Goal: Information Seeking & Learning: Learn about a topic

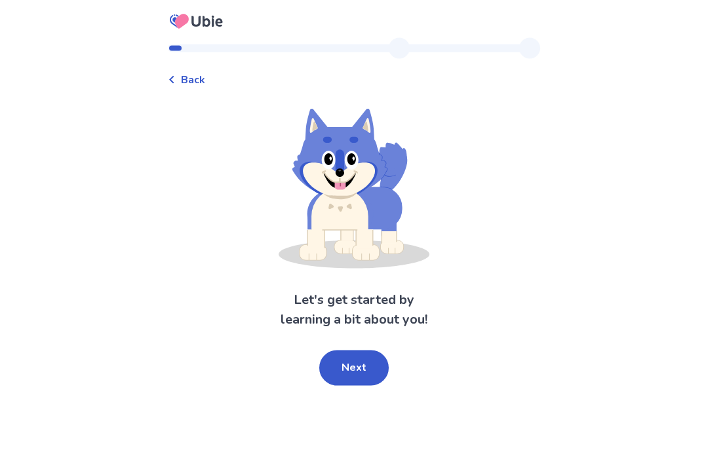
scroll to position [41, 0]
click at [378, 350] on button "Next" at bounding box center [353, 367] width 69 height 35
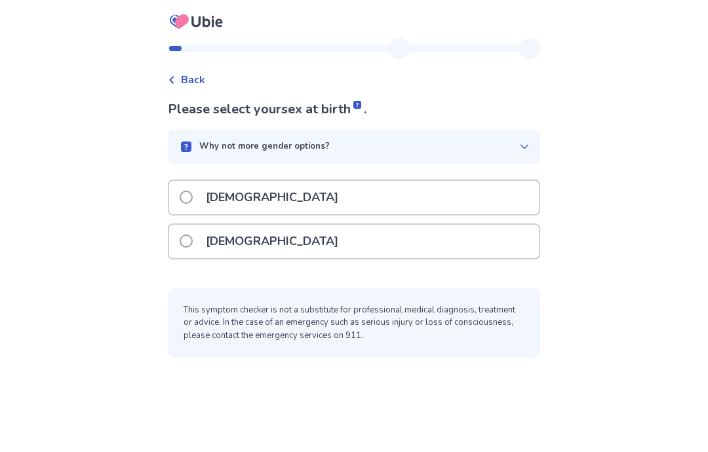
click at [502, 181] on div "[DEMOGRAPHIC_DATA]" at bounding box center [353, 197] width 369 height 33
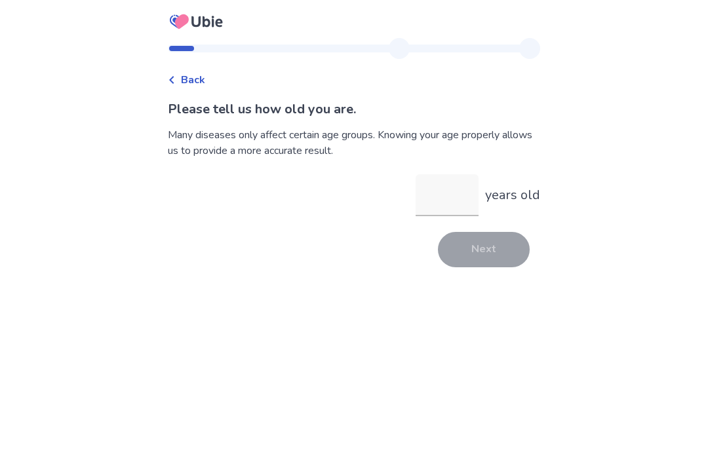
click at [442, 197] on input "years old" at bounding box center [446, 195] width 63 height 42
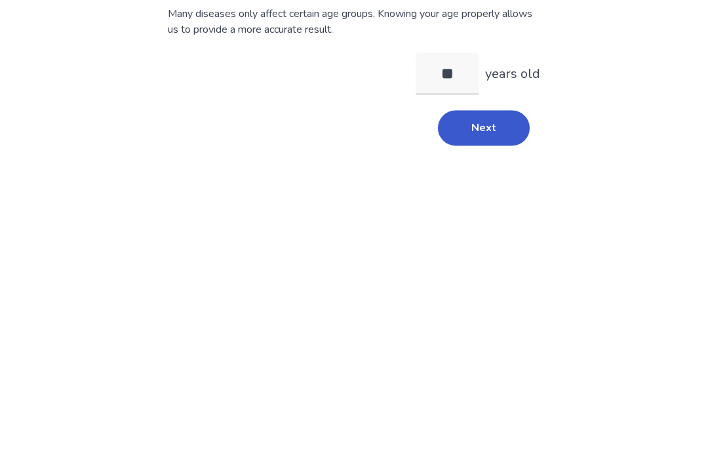
type input "**"
click at [631, 109] on div "Back Please tell us how old you are. Many diseases only affect certain age grou…" at bounding box center [354, 226] width 708 height 452
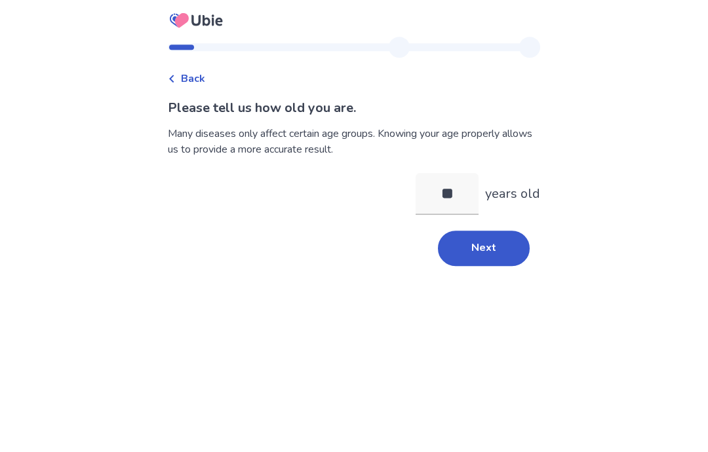
scroll to position [52, 0]
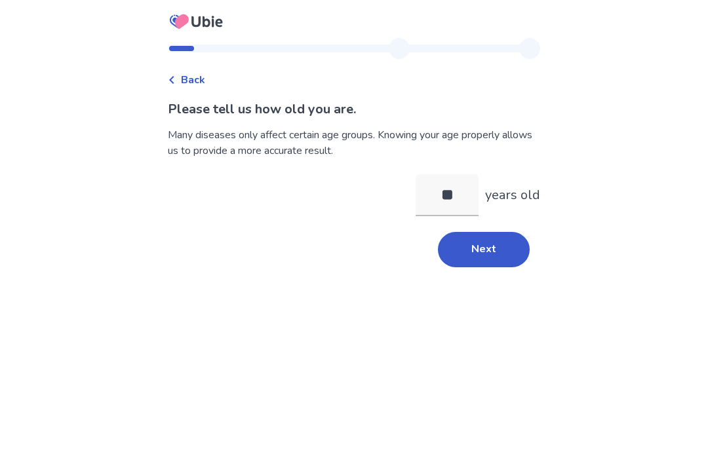
click at [497, 232] on button "Next" at bounding box center [484, 249] width 92 height 35
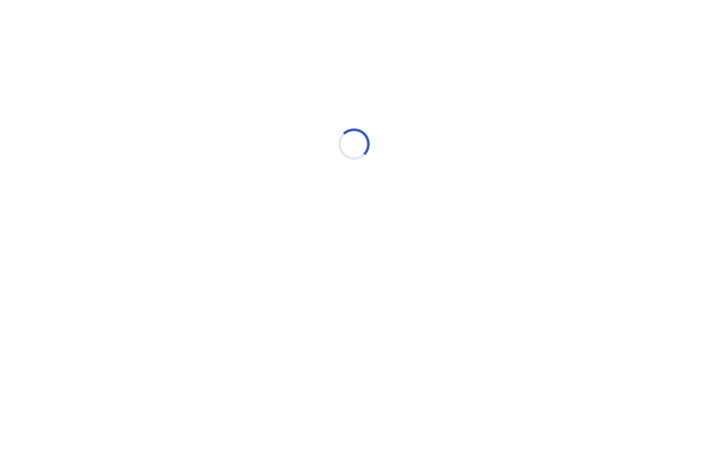
scroll to position [0, 0]
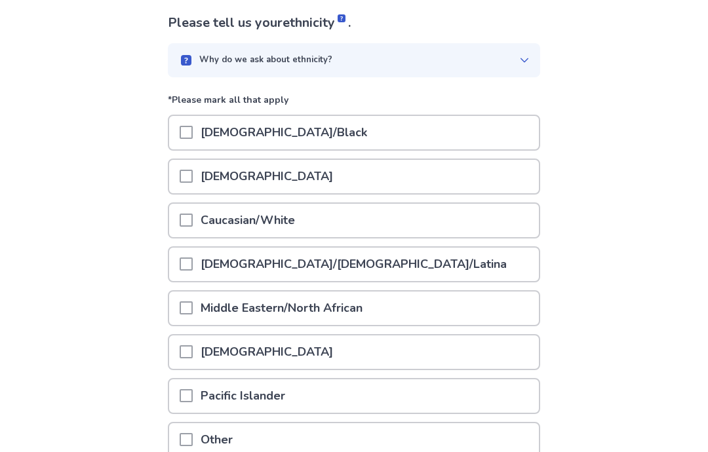
scroll to position [96, 0]
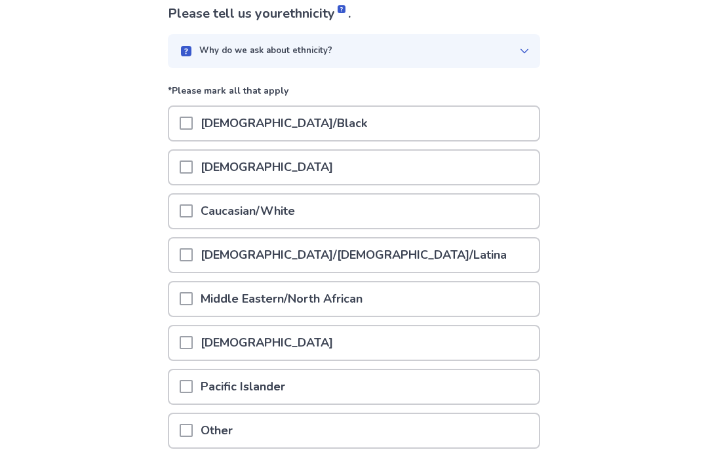
click at [510, 251] on div "[DEMOGRAPHIC_DATA]/[DEMOGRAPHIC_DATA]/Latina" at bounding box center [353, 254] width 369 height 33
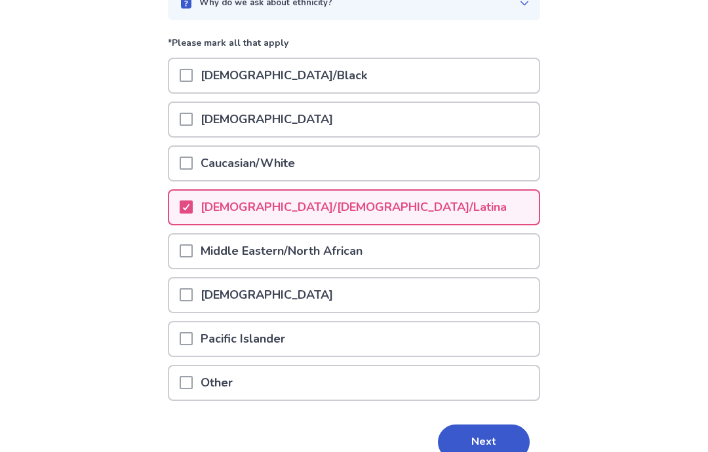
scroll to position [156, 0]
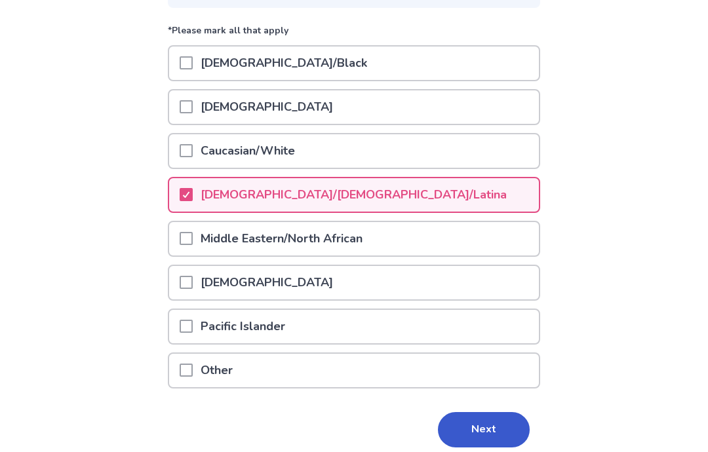
click at [497, 423] on button "Next" at bounding box center [484, 429] width 92 height 35
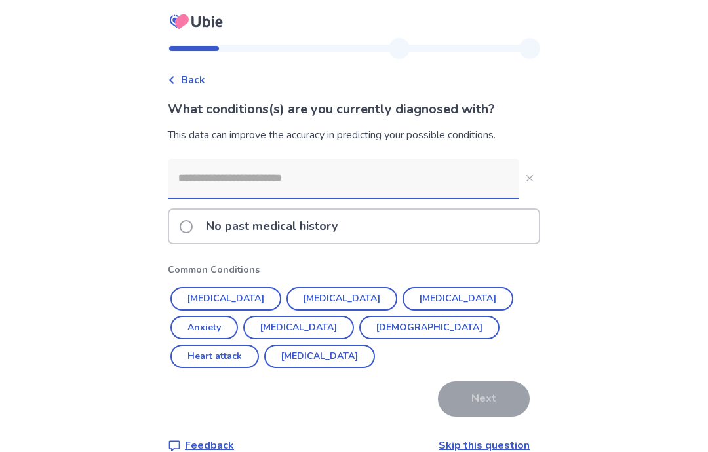
click at [475, 236] on div "No past medical history" at bounding box center [353, 226] width 369 height 33
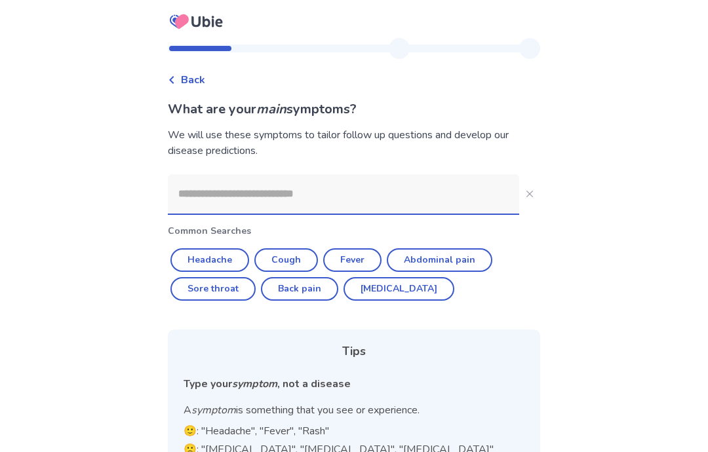
click at [363, 259] on button "Fever" at bounding box center [352, 260] width 58 height 24
type input "*****"
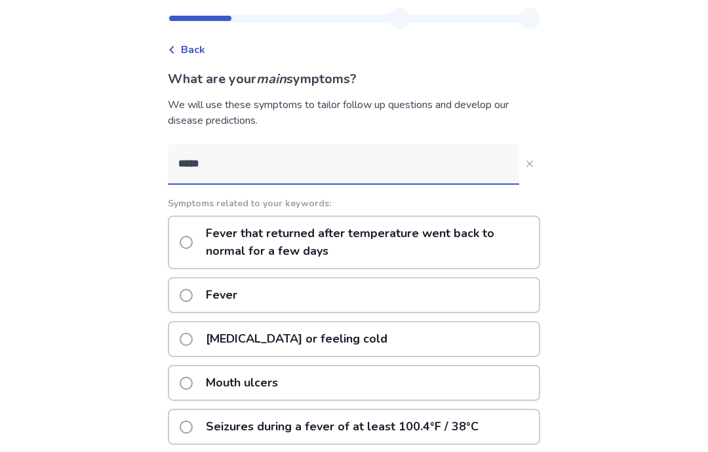
click at [531, 161] on button "*****" at bounding box center [529, 164] width 21 height 21
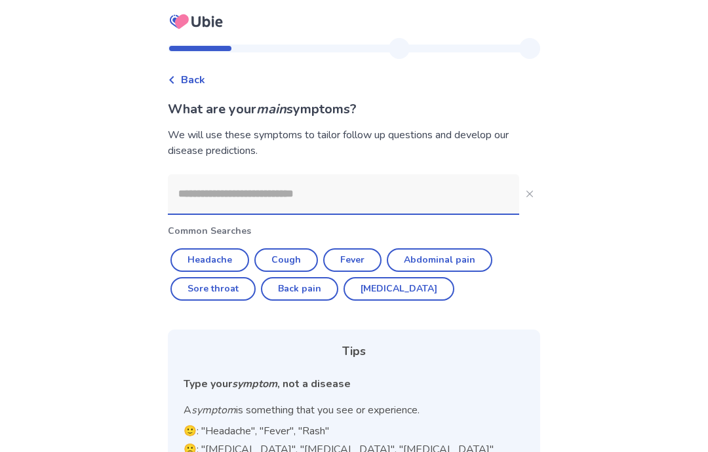
click at [363, 263] on button "Fever" at bounding box center [352, 260] width 58 height 24
type input "*****"
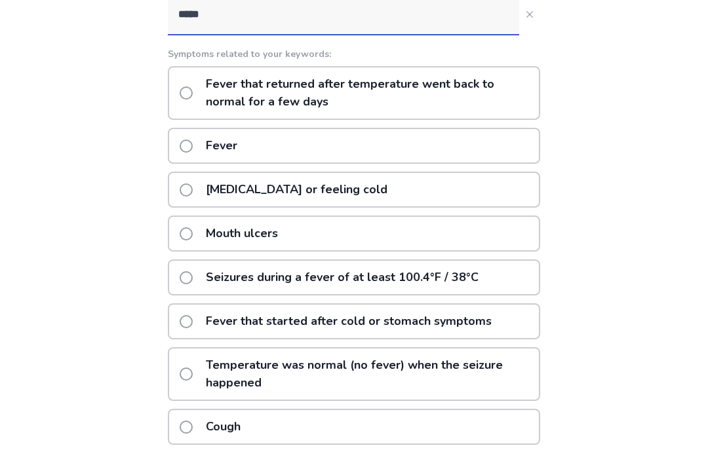
scroll to position [180, 0]
click at [512, 182] on div "[MEDICAL_DATA] or feeling cold" at bounding box center [354, 190] width 372 height 36
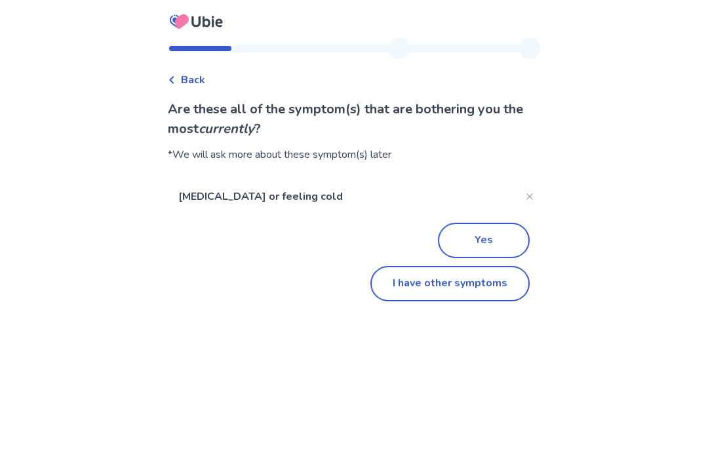
click at [472, 292] on button "I have other symptoms" at bounding box center [449, 283] width 159 height 35
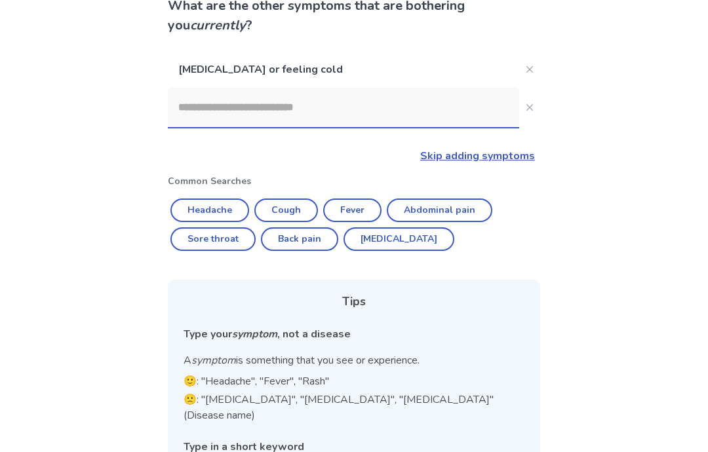
scroll to position [101, 0]
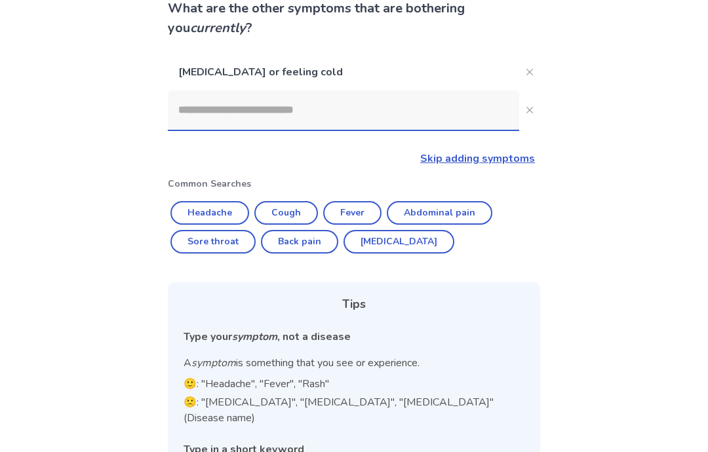
click at [449, 109] on input at bounding box center [343, 109] width 351 height 39
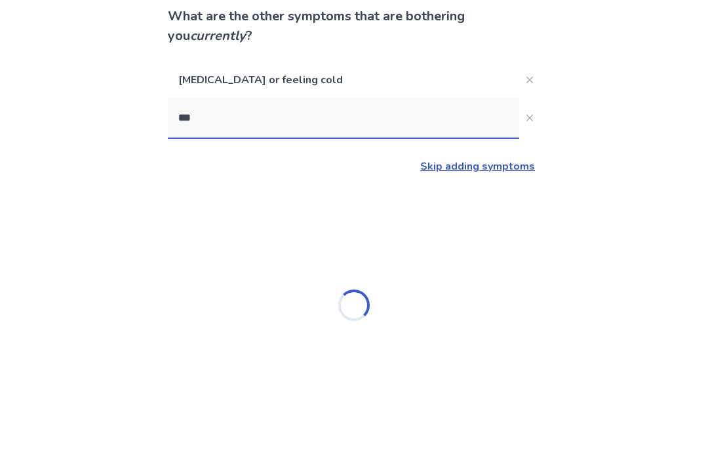
type input "****"
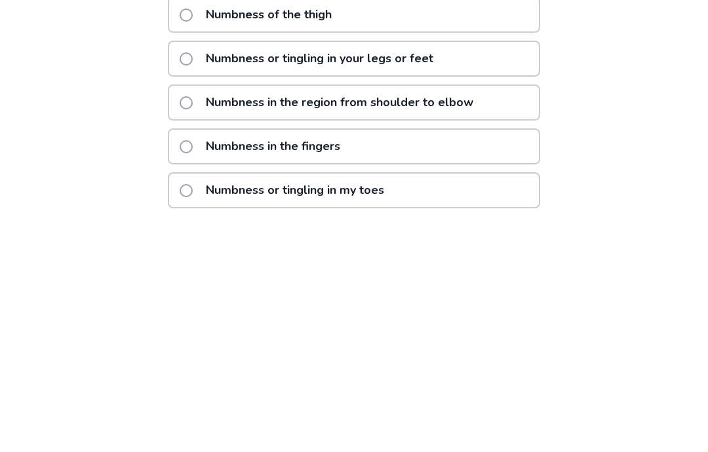
scroll to position [197, 0]
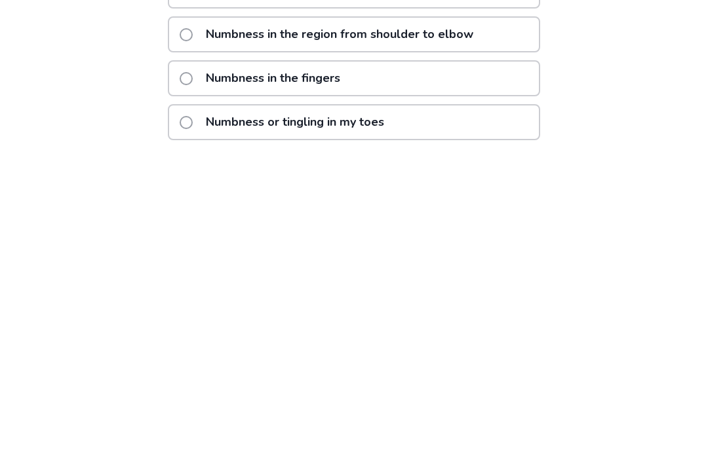
click at [514, 366] on div "Numbness in the fingers" at bounding box center [354, 384] width 372 height 36
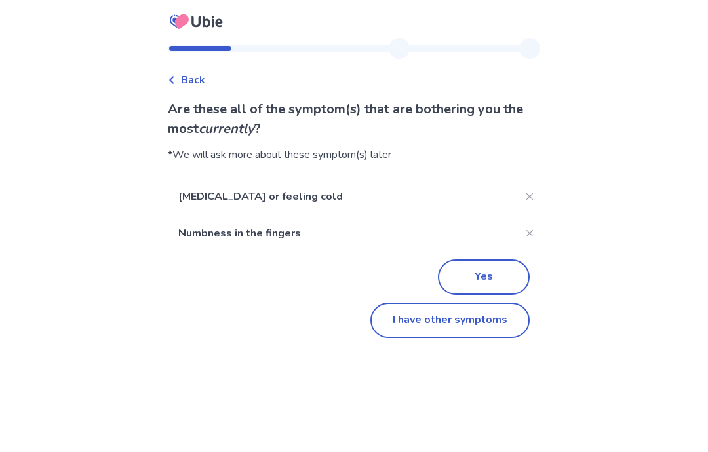
click at [487, 303] on button "I have other symptoms" at bounding box center [449, 320] width 159 height 35
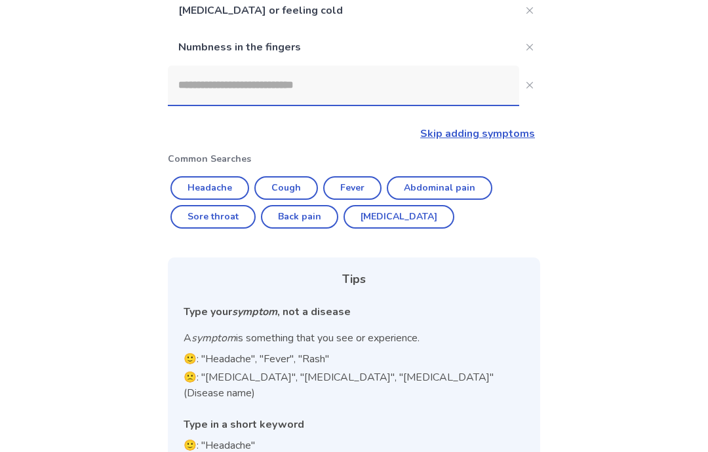
scroll to position [152, 0]
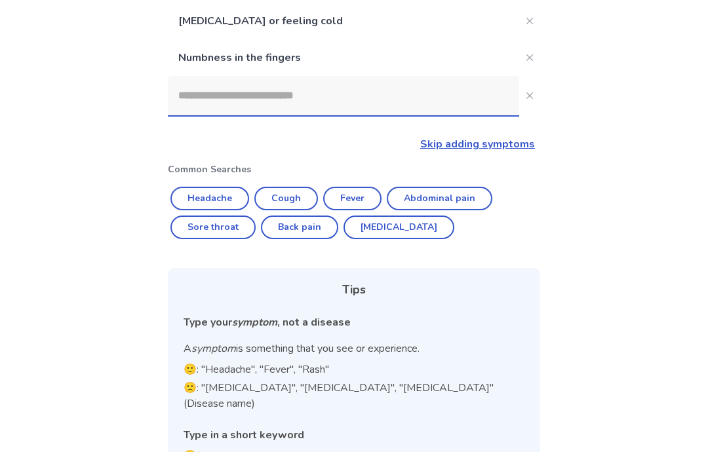
click at [461, 98] on input at bounding box center [343, 95] width 351 height 39
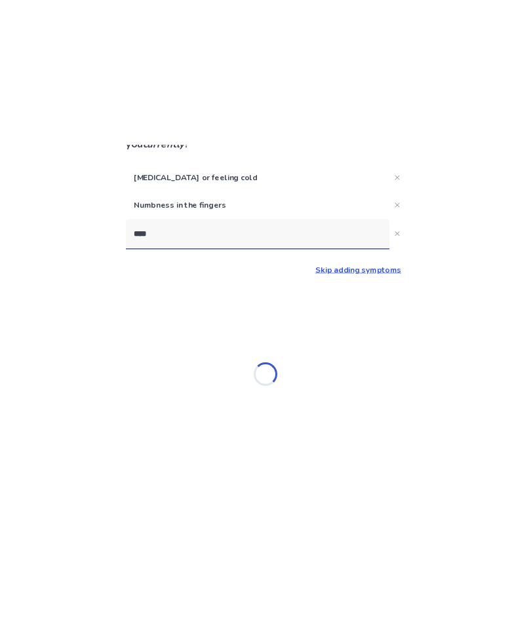
scroll to position [52, 0]
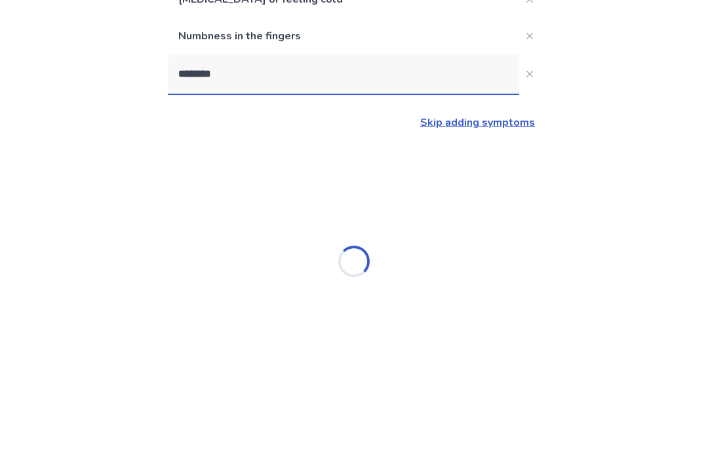
type input "*********"
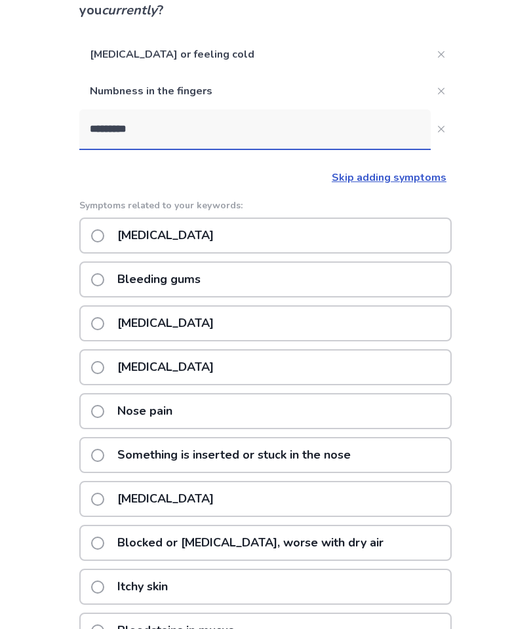
scroll to position [115, 0]
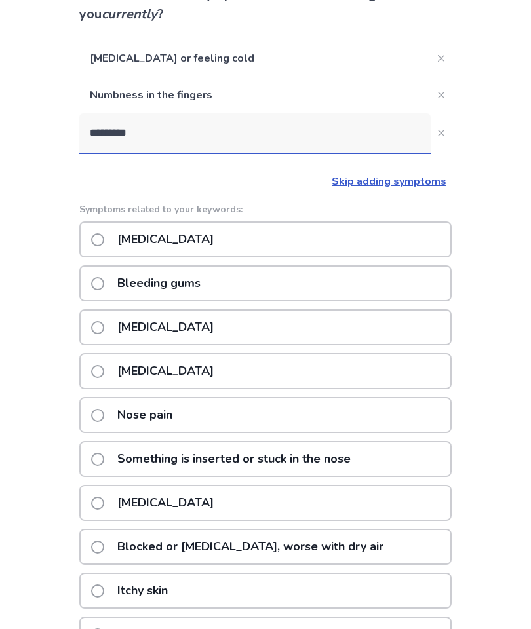
click at [111, 243] on label "[MEDICAL_DATA]" at bounding box center [156, 239] width 130 height 33
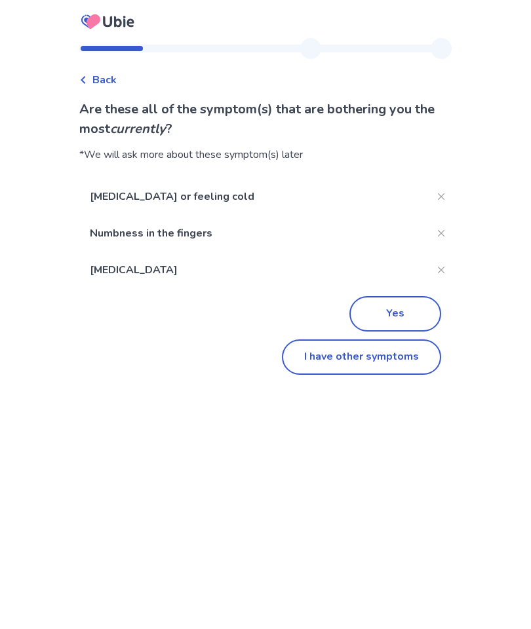
click at [404, 366] on button "I have other symptoms" at bounding box center [361, 356] width 159 height 35
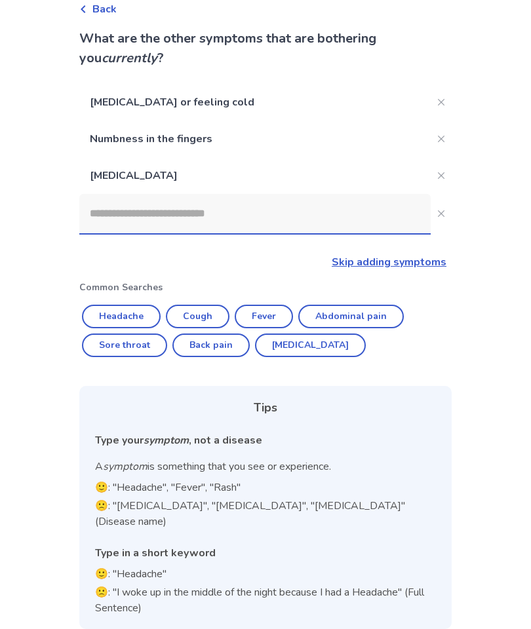
click at [119, 225] on input at bounding box center [254, 213] width 351 height 39
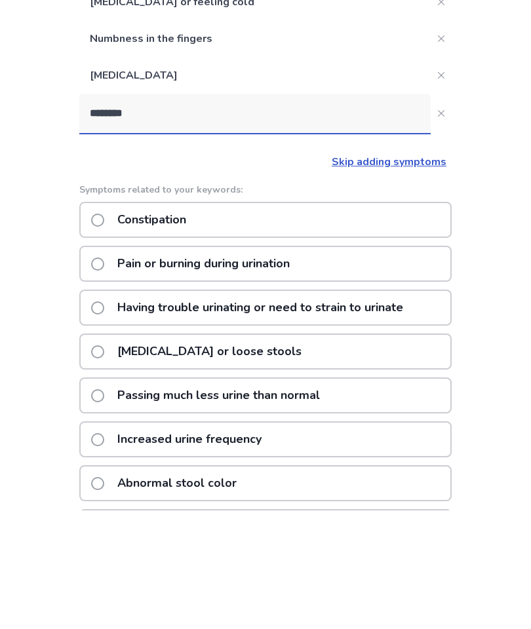
scroll to position [0, 0]
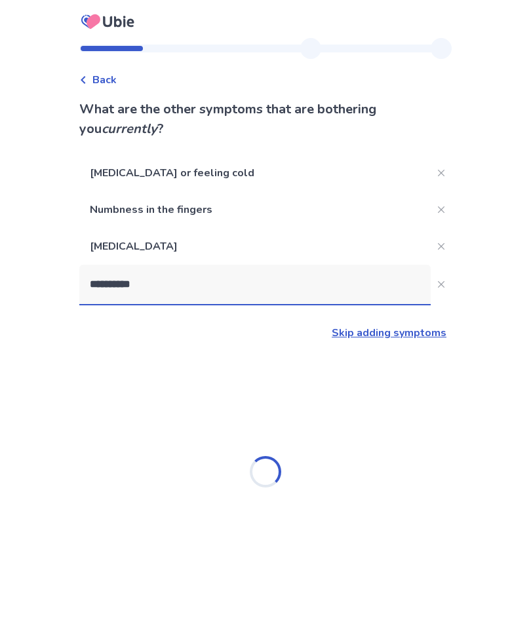
type input "**********"
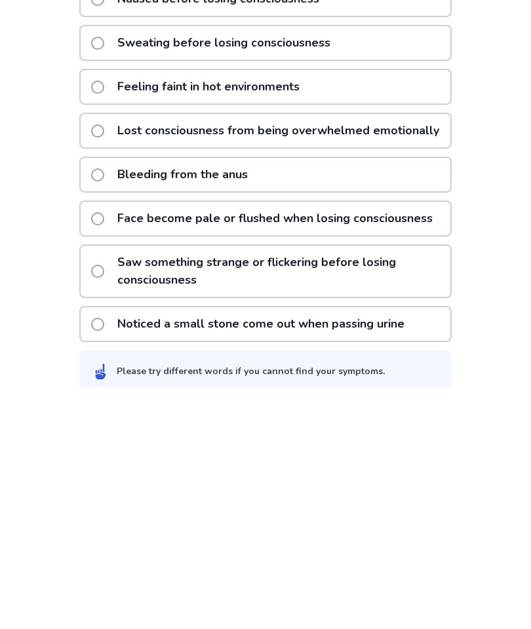
scroll to position [233, 0]
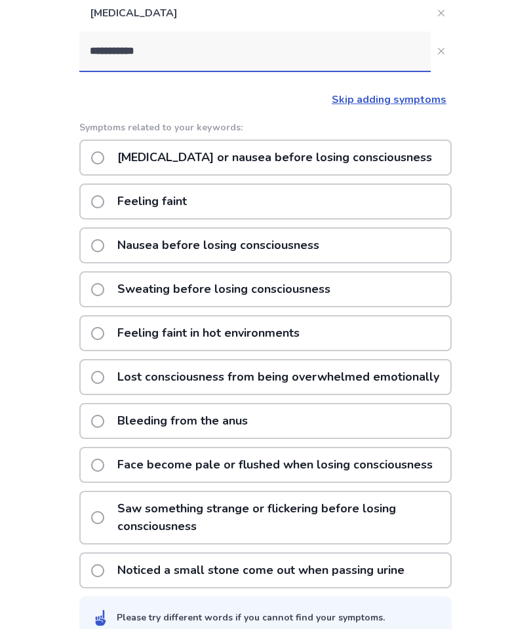
click at [104, 208] on span at bounding box center [97, 201] width 13 height 13
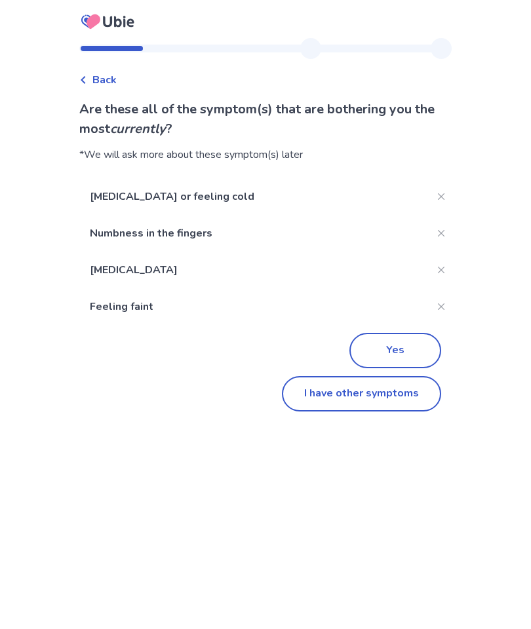
click at [415, 333] on button "Yes" at bounding box center [395, 350] width 92 height 35
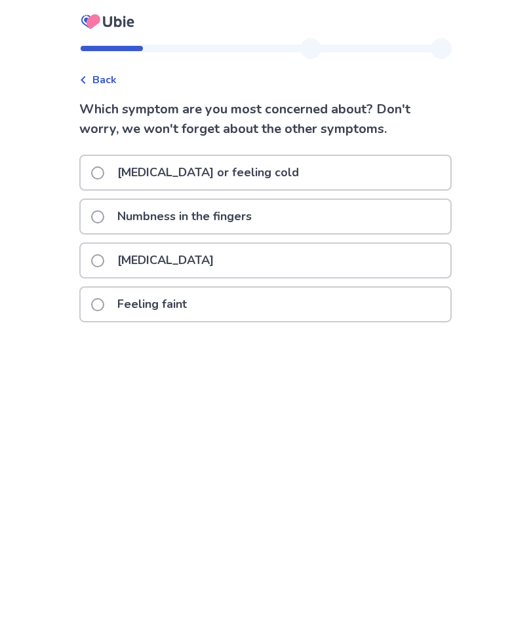
click at [116, 310] on label "Feeling faint" at bounding box center [143, 304] width 104 height 33
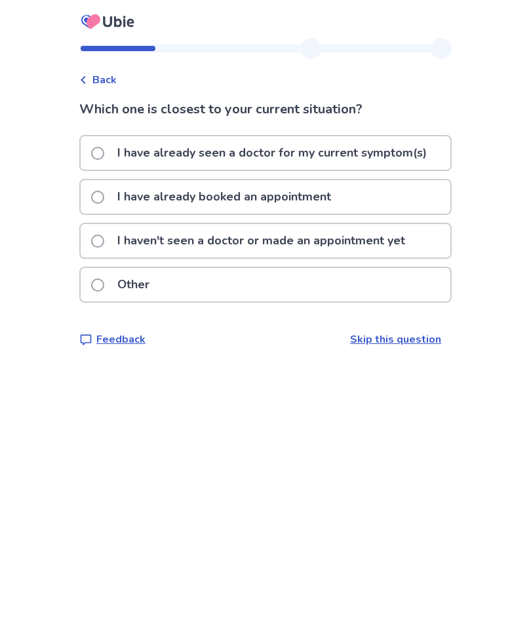
click at [109, 206] on label "I have already booked an appointment" at bounding box center [215, 196] width 248 height 33
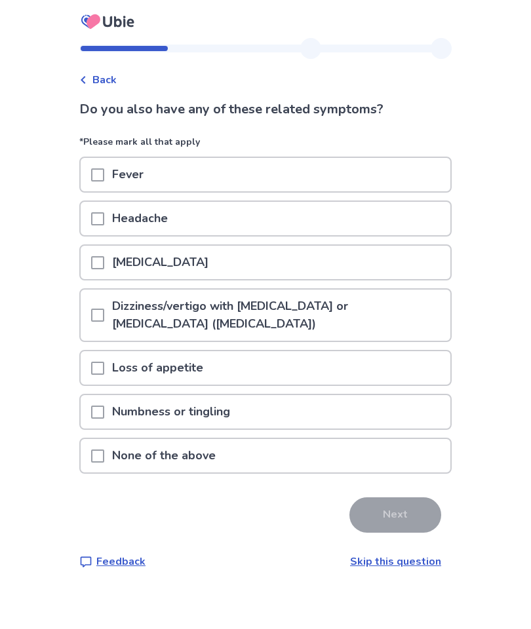
click at [404, 180] on div "Fever" at bounding box center [265, 174] width 369 height 33
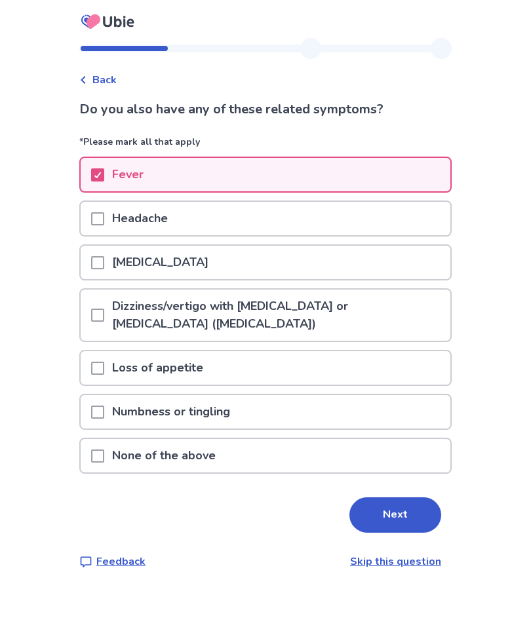
click at [375, 262] on div "[MEDICAL_DATA]" at bounding box center [265, 262] width 369 height 33
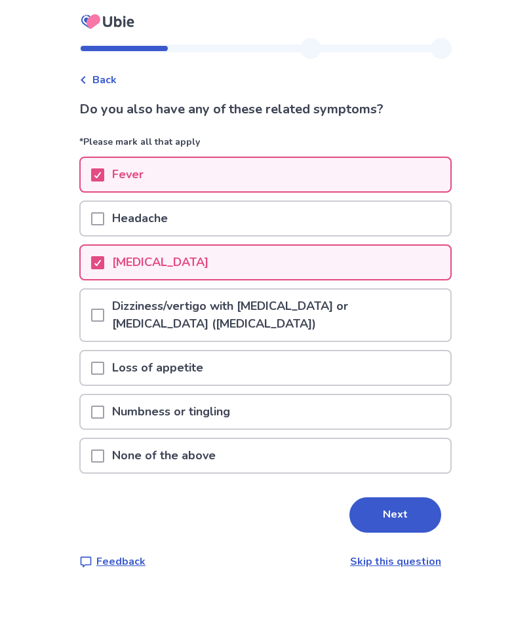
click at [403, 309] on p "Dizziness/vertigo with [MEDICAL_DATA] or [MEDICAL_DATA] ([MEDICAL_DATA])" at bounding box center [277, 315] width 346 height 51
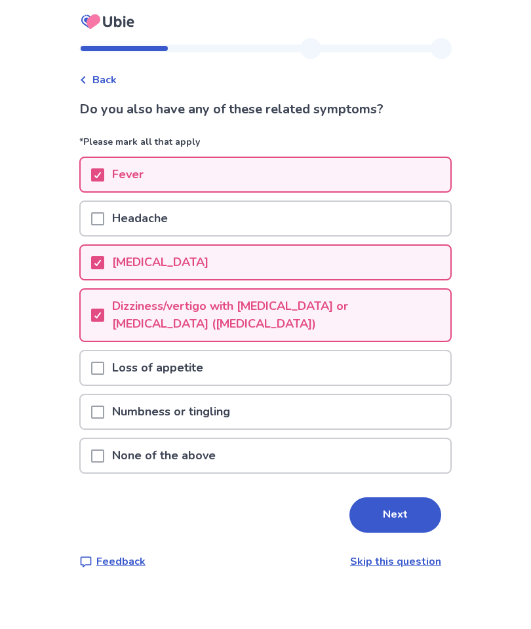
click at [354, 360] on div "Loss of appetite" at bounding box center [265, 367] width 369 height 33
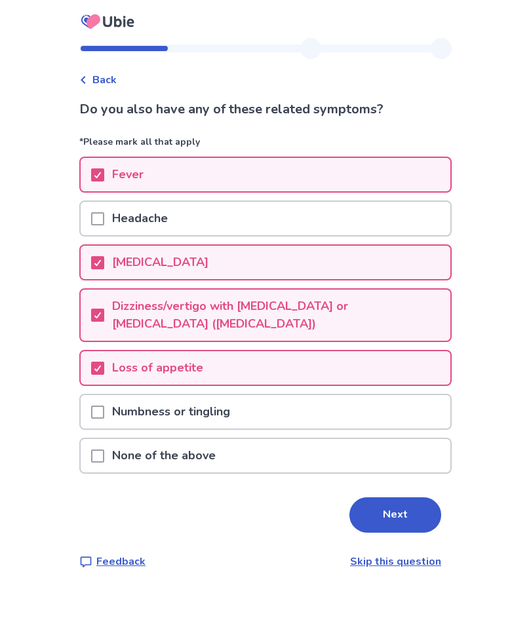
click at [331, 407] on div "Numbness or tingling" at bounding box center [265, 411] width 369 height 33
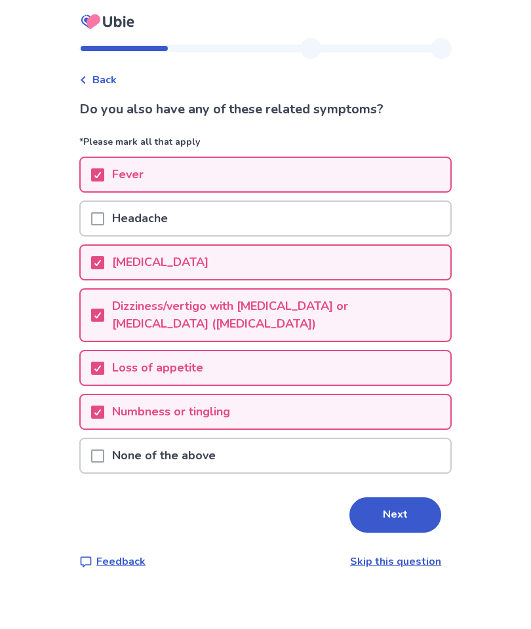
click at [388, 451] on button "Next" at bounding box center [395, 514] width 92 height 35
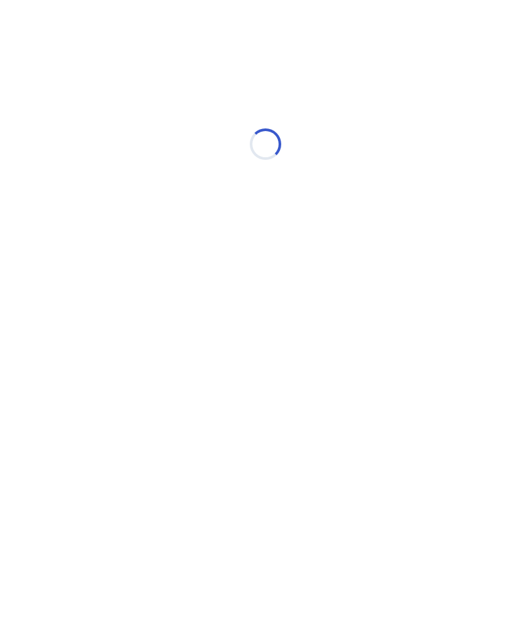
select select "*"
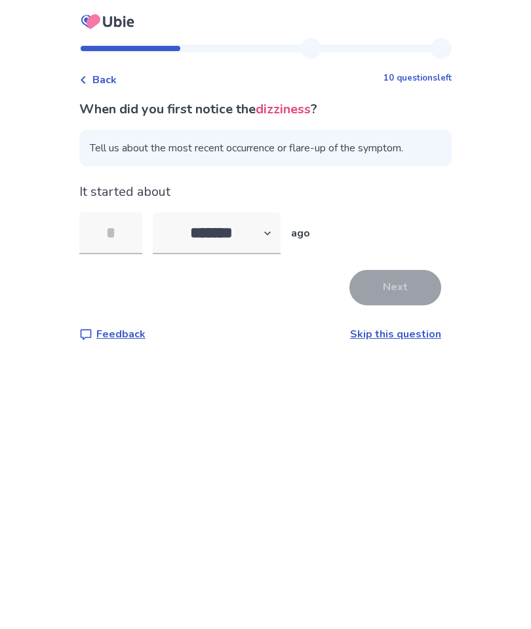
click at [124, 230] on input "tel" at bounding box center [110, 233] width 63 height 42
type input "*"
click at [402, 292] on button "Next" at bounding box center [395, 287] width 92 height 35
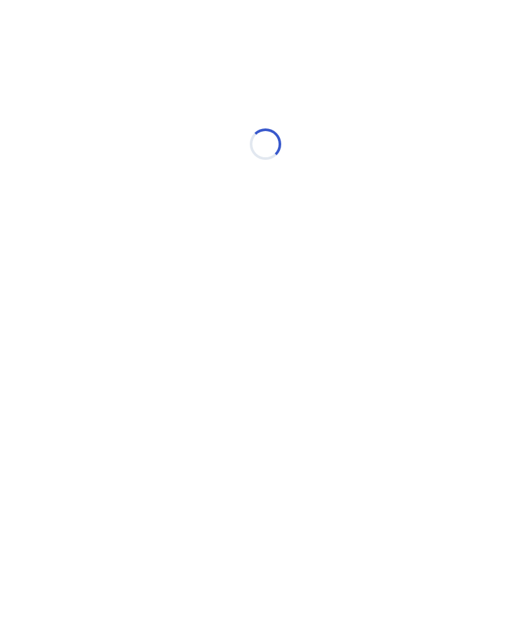
select select "*"
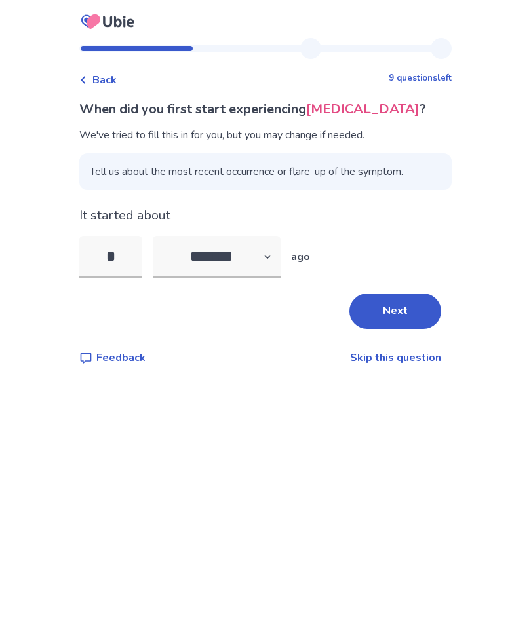
click at [121, 258] on input "*" at bounding box center [110, 257] width 63 height 42
type input "*"
click at [396, 316] on button "Next" at bounding box center [395, 310] width 92 height 35
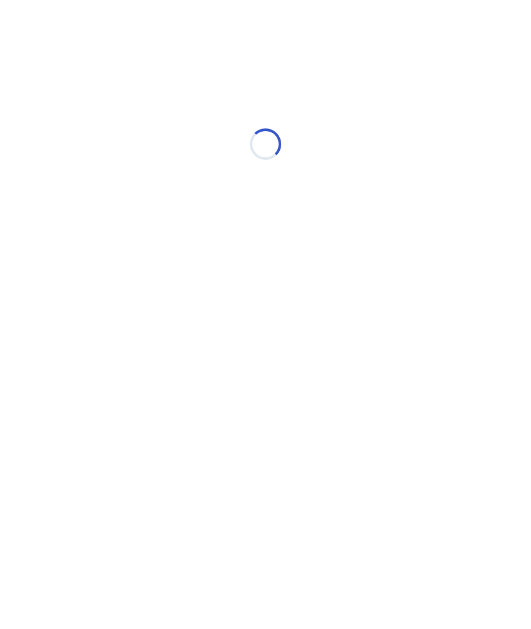
select select "*"
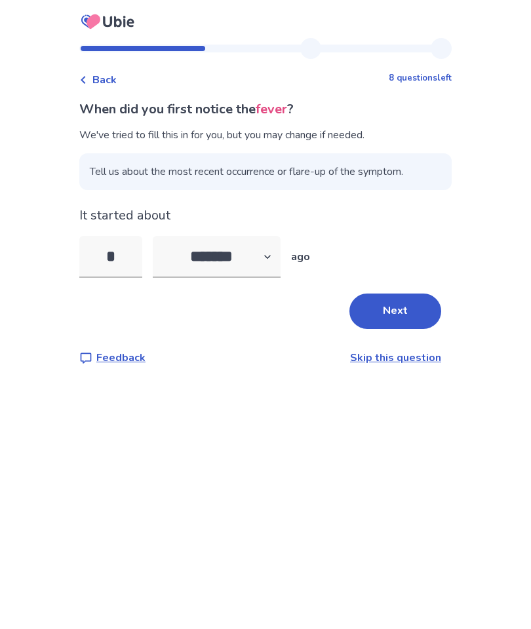
click at [385, 311] on button "Next" at bounding box center [395, 310] width 92 height 35
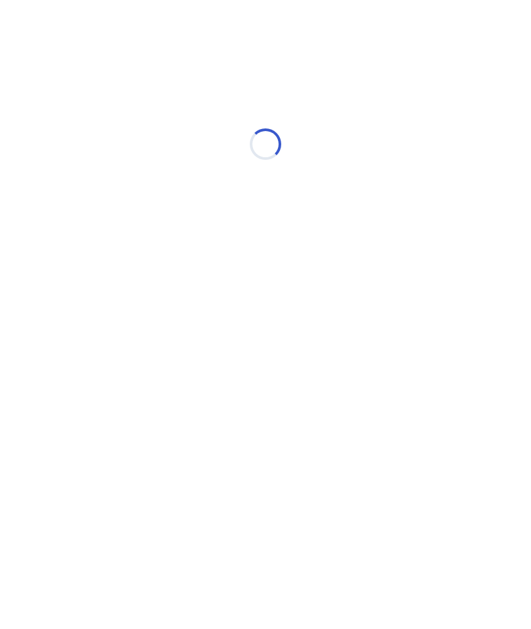
select select "*"
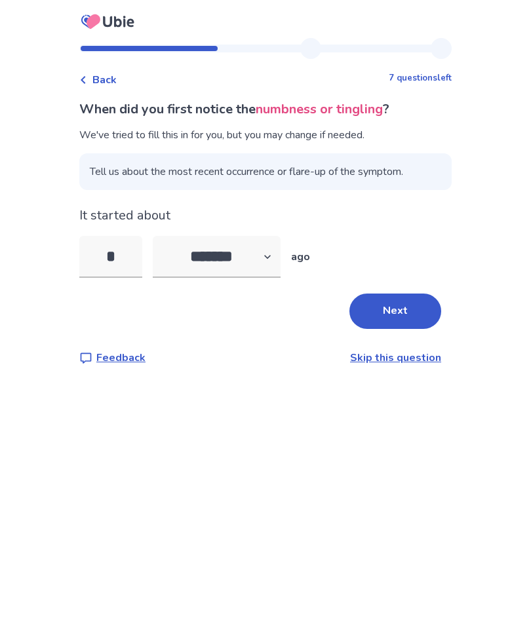
click at [387, 314] on button "Next" at bounding box center [395, 310] width 92 height 35
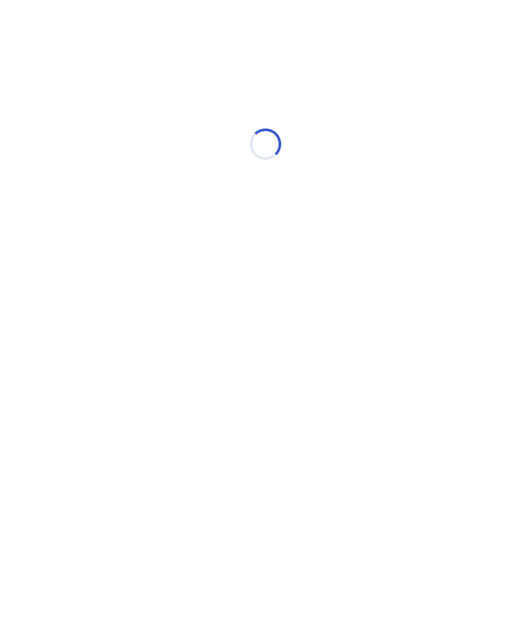
select select "*"
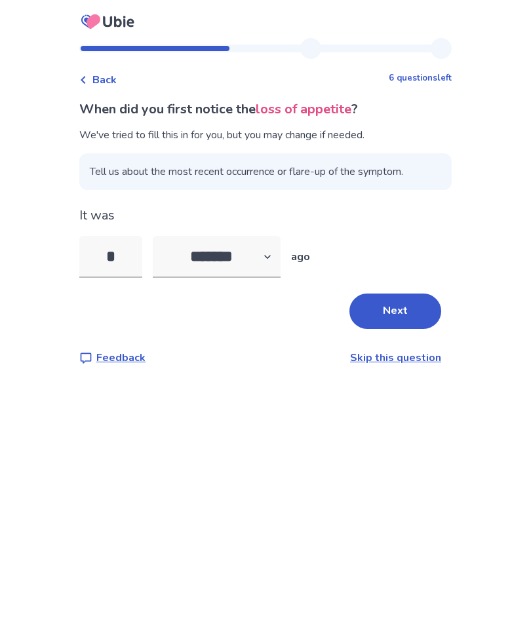
click at [388, 311] on button "Next" at bounding box center [395, 310] width 92 height 35
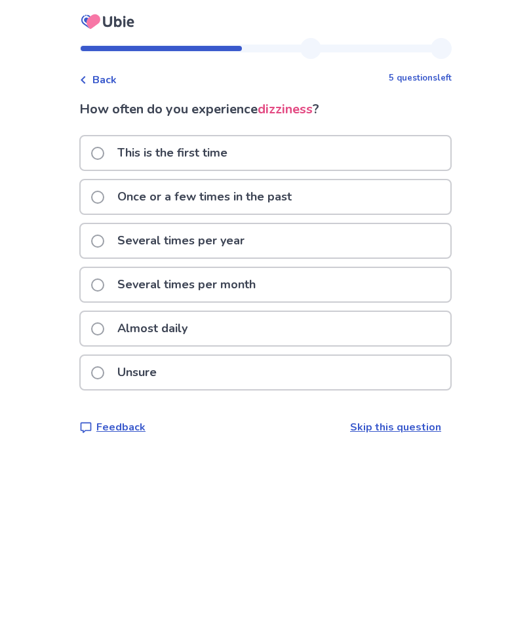
click at [403, 195] on div "Once or a few times in the past" at bounding box center [265, 196] width 369 height 33
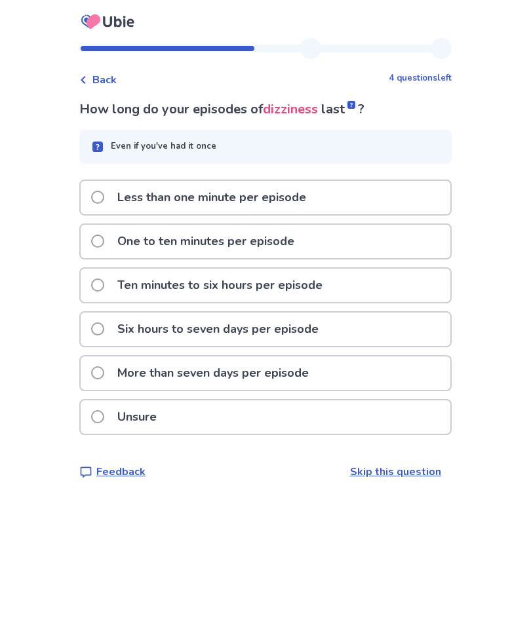
click at [284, 416] on div "Unsure" at bounding box center [265, 416] width 369 height 33
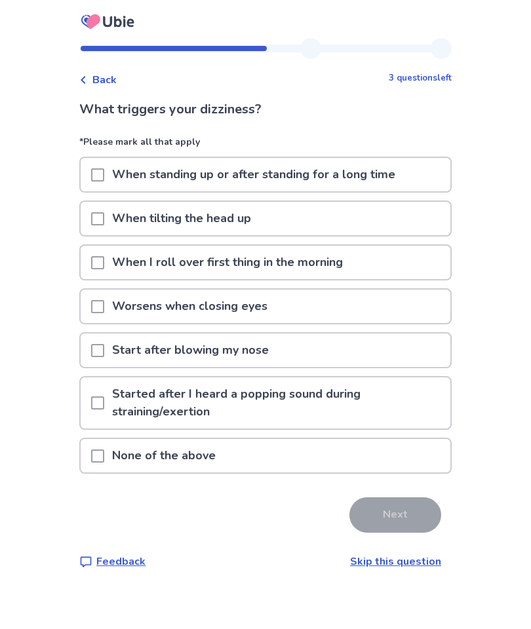
click at [407, 451] on link "Skip this question" at bounding box center [395, 561] width 91 height 14
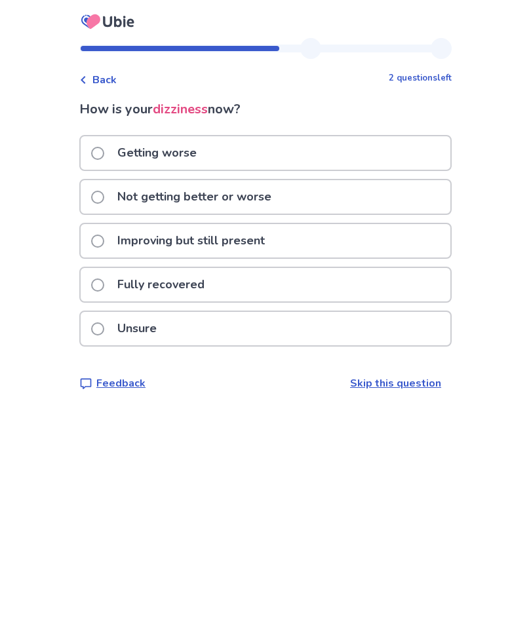
click at [402, 333] on div "Unsure" at bounding box center [265, 328] width 369 height 33
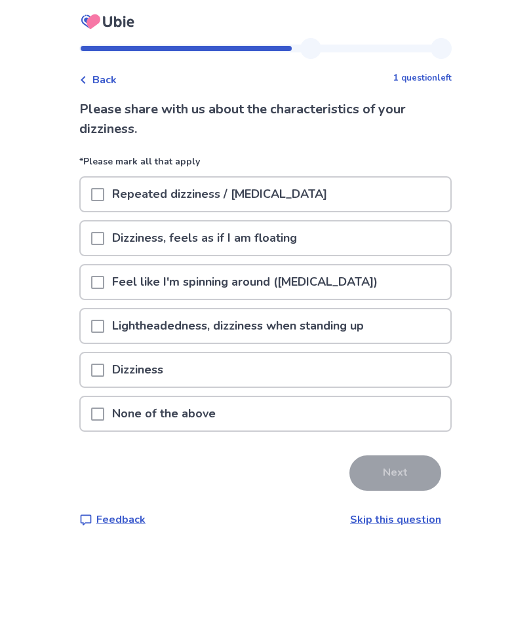
click at [353, 409] on div "None of the above" at bounding box center [265, 413] width 369 height 33
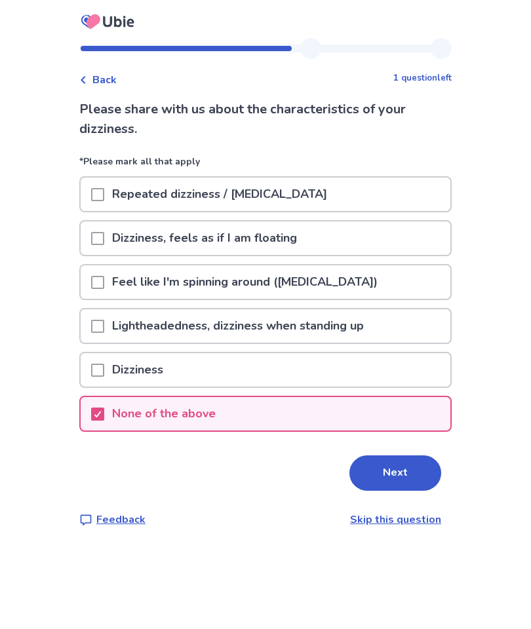
click at [358, 407] on div "None of the above" at bounding box center [265, 413] width 369 height 33
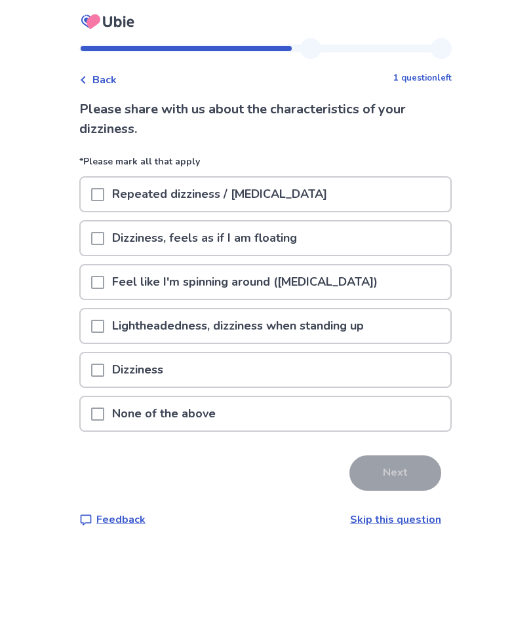
click at [308, 428] on div "None of the above" at bounding box center [265, 413] width 369 height 33
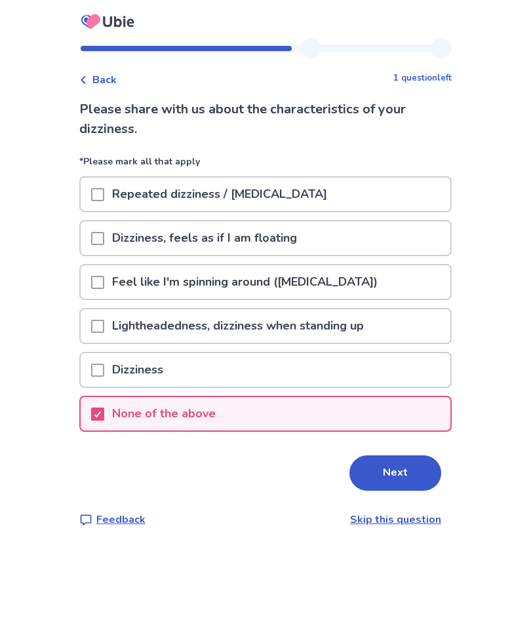
click at [384, 451] on button "Next" at bounding box center [395, 472] width 92 height 35
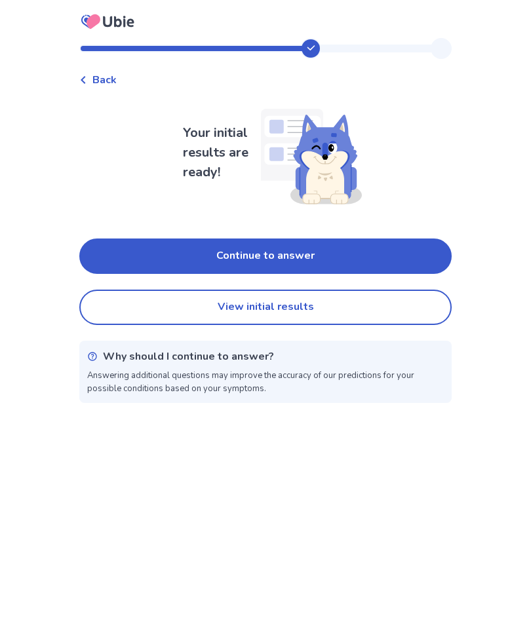
click at [409, 258] on button "Continue to answer" at bounding box center [265, 255] width 372 height 35
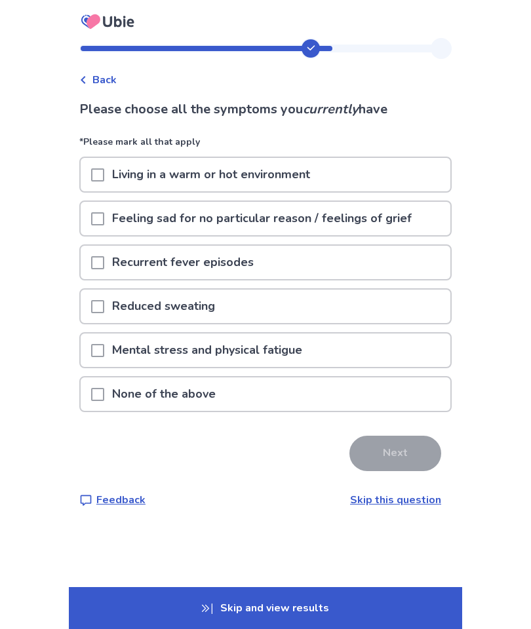
click at [397, 172] on div "Living in a warm or hot environment" at bounding box center [265, 174] width 369 height 33
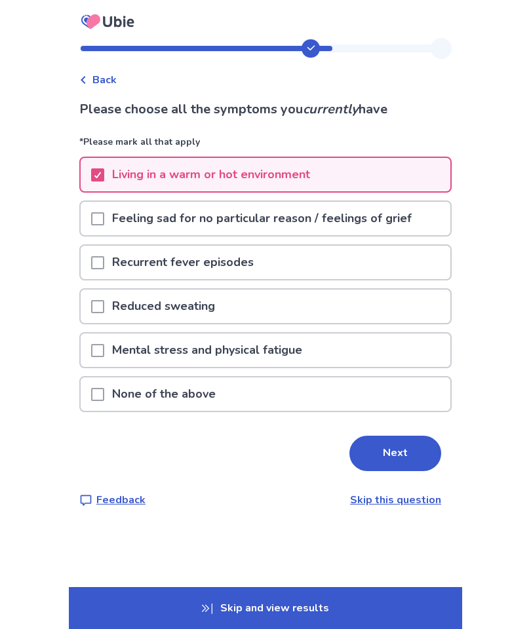
click at [389, 228] on p "Feeling sad for no particular reason / feelings of grief" at bounding box center [261, 218] width 315 height 33
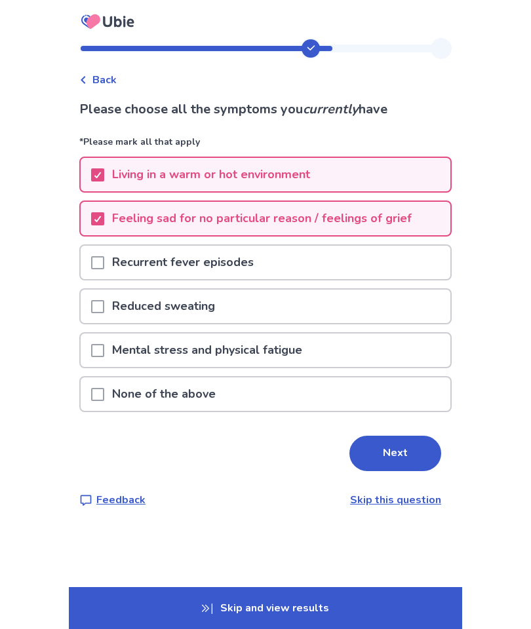
click at [310, 358] on p "Mental stress and physical fatigue" at bounding box center [207, 349] width 206 height 33
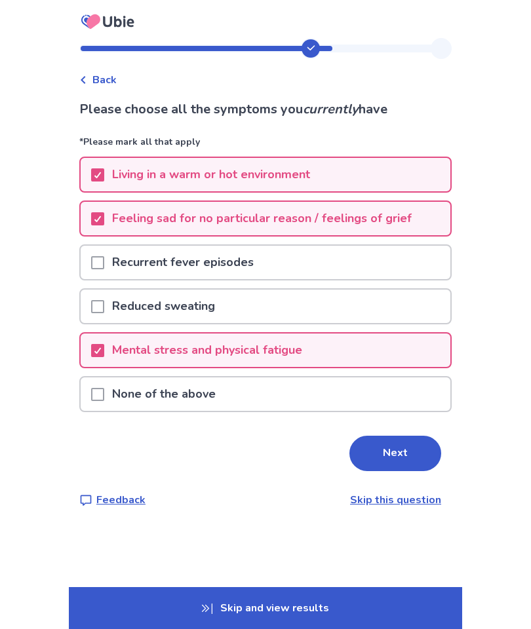
click at [383, 447] on button "Next" at bounding box center [395, 453] width 92 height 35
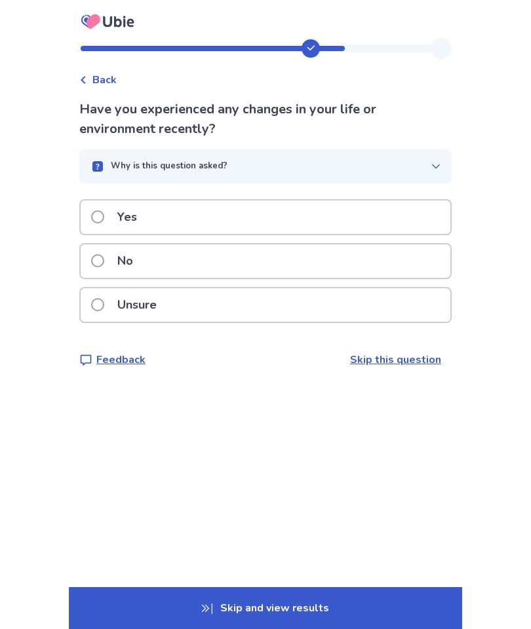
click at [395, 225] on div "Yes" at bounding box center [265, 216] width 369 height 33
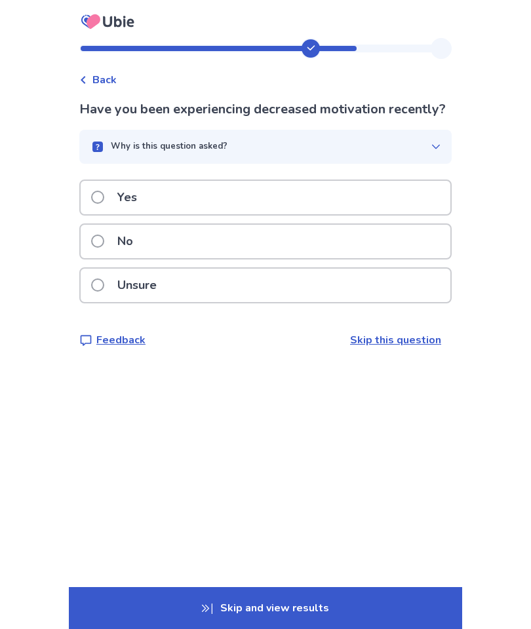
click at [412, 214] on div "Yes" at bounding box center [265, 197] width 369 height 33
click at [425, 208] on div "Yes" at bounding box center [265, 197] width 369 height 33
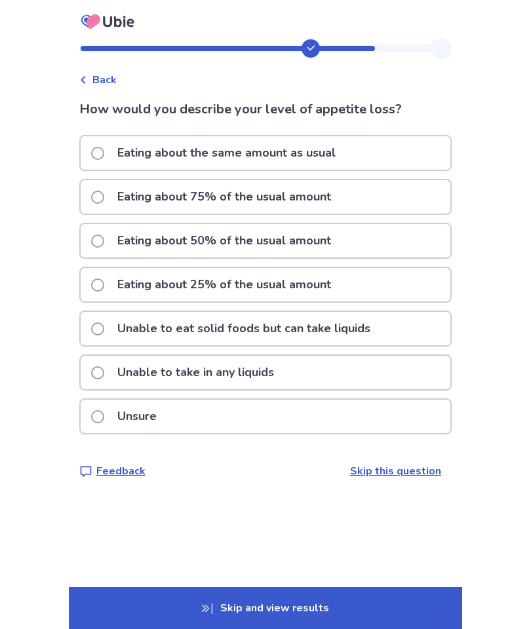
click at [381, 242] on div "Eating about 50% of the usual amount" at bounding box center [265, 240] width 369 height 33
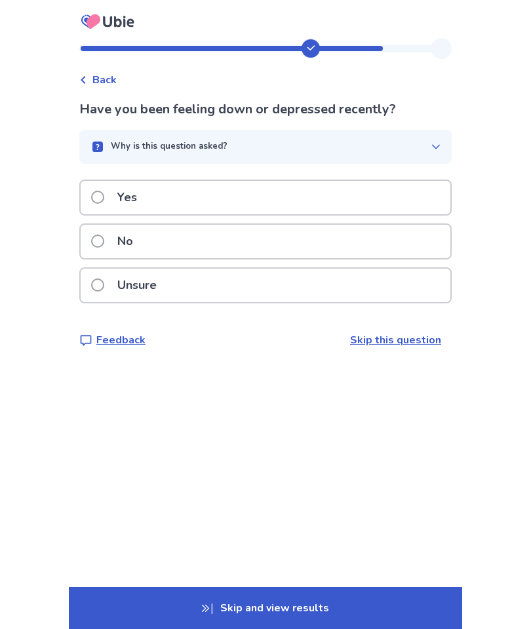
click at [434, 187] on div "Yes" at bounding box center [265, 197] width 369 height 33
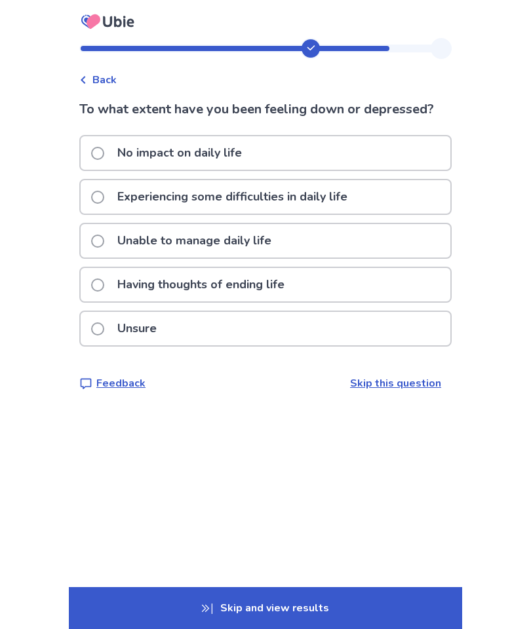
click at [406, 280] on div "Having thoughts of ending life" at bounding box center [265, 284] width 369 height 33
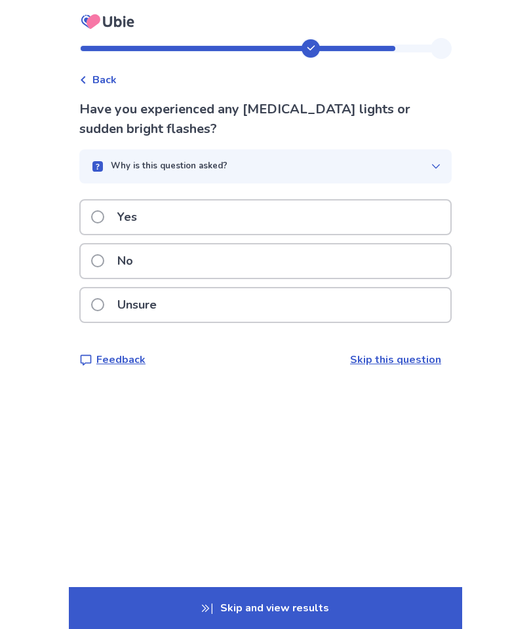
click at [392, 300] on div "Unsure" at bounding box center [265, 304] width 369 height 33
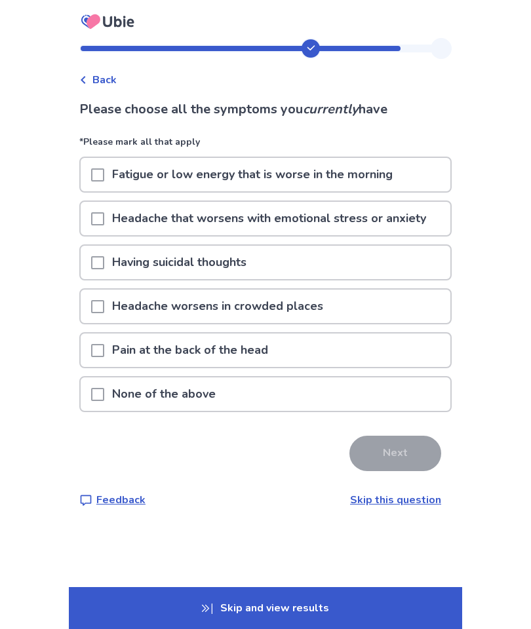
click at [419, 178] on div "Fatigue or low energy that is worse in the morning" at bounding box center [265, 174] width 369 height 33
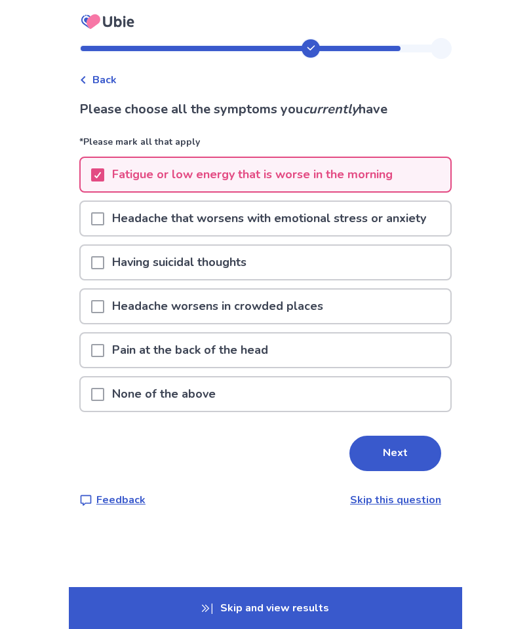
click at [402, 221] on p "Headache that worsens with emotional stress or anxiety" at bounding box center [269, 218] width 330 height 33
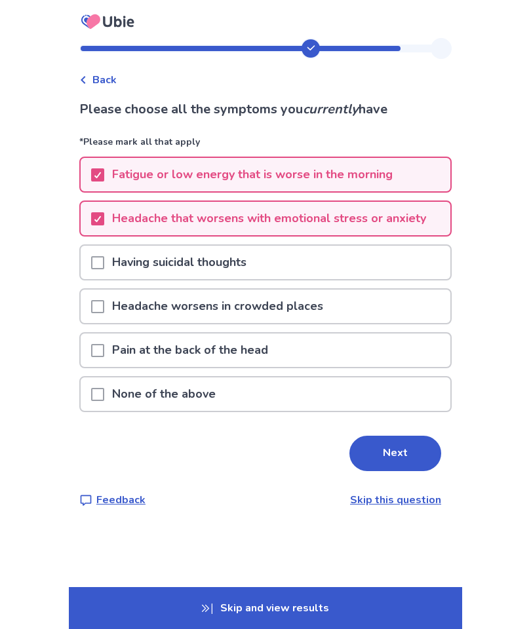
click at [377, 259] on div "Having suicidal thoughts" at bounding box center [265, 262] width 369 height 33
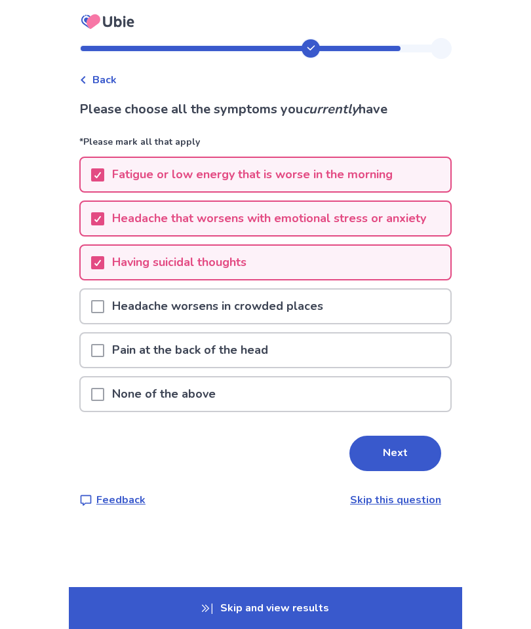
click at [408, 451] on button "Next" at bounding box center [395, 453] width 92 height 35
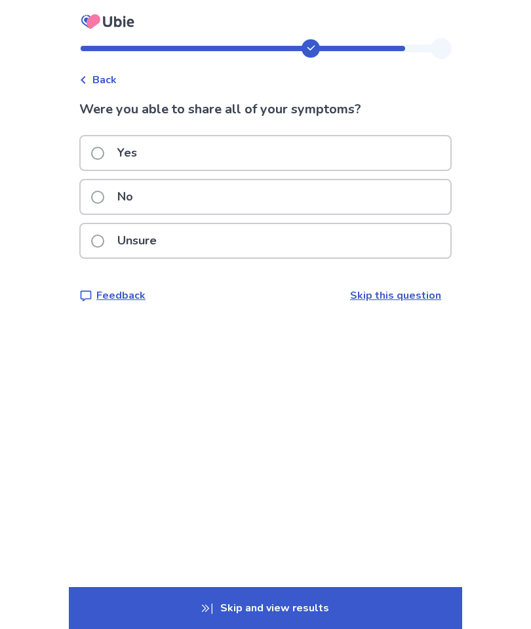
click at [418, 167] on div "Yes" at bounding box center [265, 152] width 369 height 33
